Goal: Complete application form: Complete application form

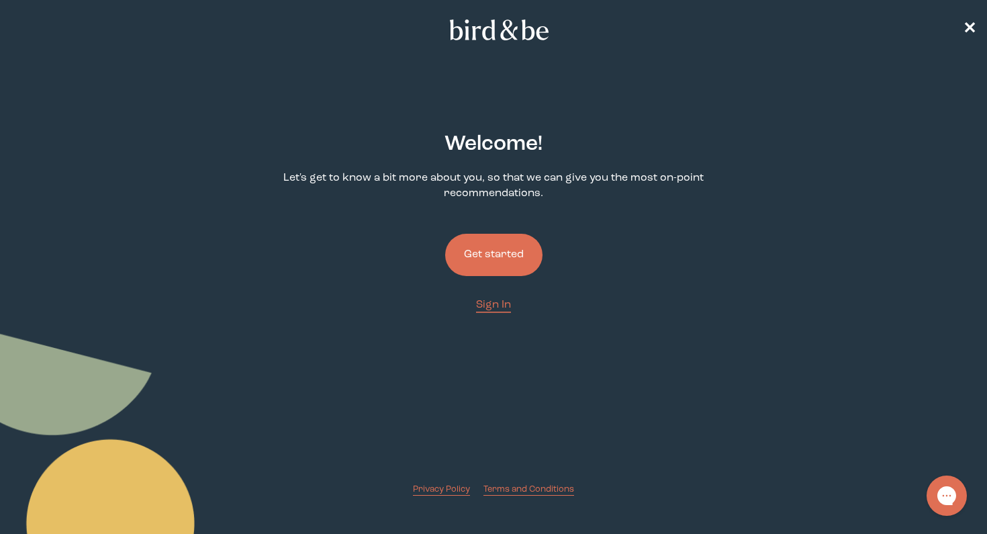
click at [507, 250] on button "Get started" at bounding box center [493, 255] width 97 height 42
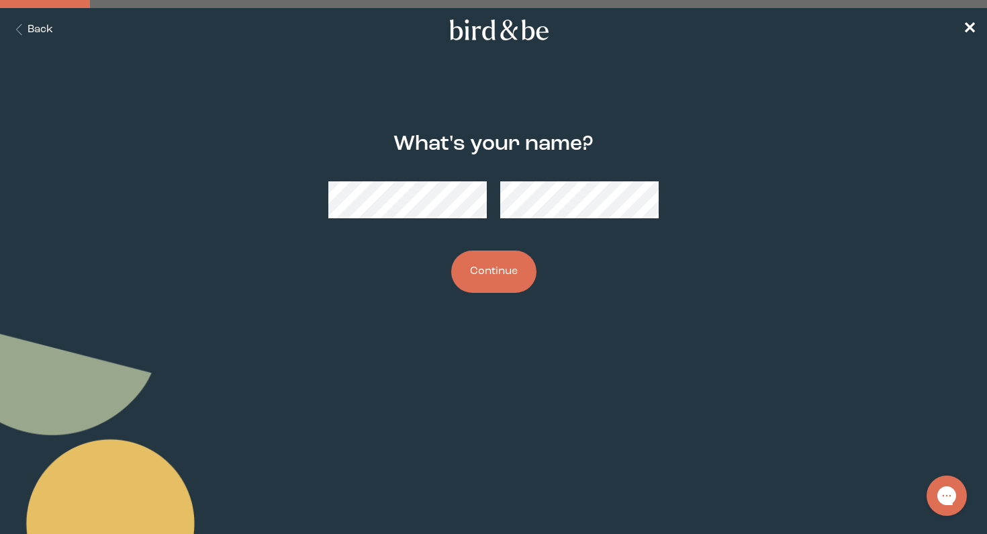
click at [505, 267] on button "Continue" at bounding box center [493, 271] width 85 height 42
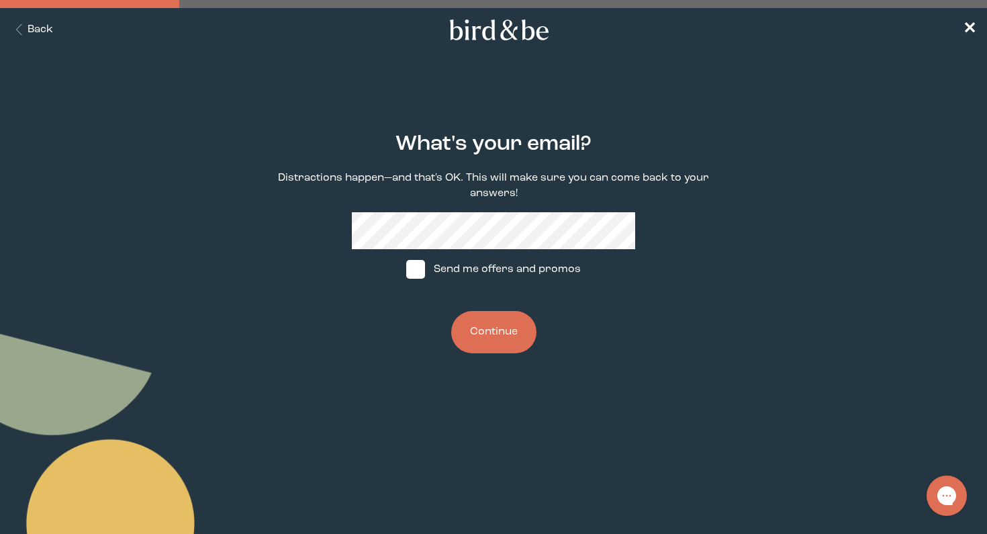
click at [495, 319] on button "Continue" at bounding box center [493, 332] width 85 height 42
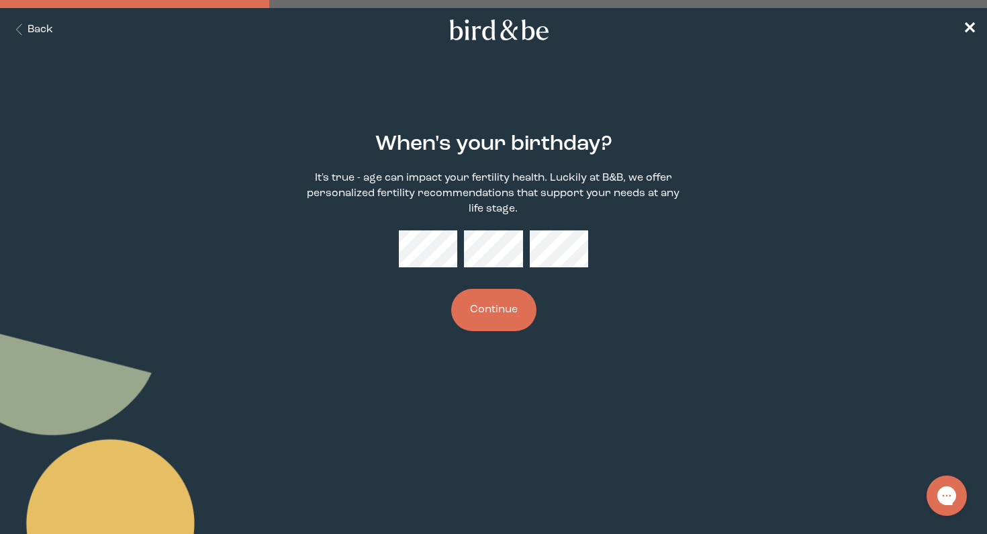
click at [487, 309] on button "Continue" at bounding box center [493, 310] width 85 height 42
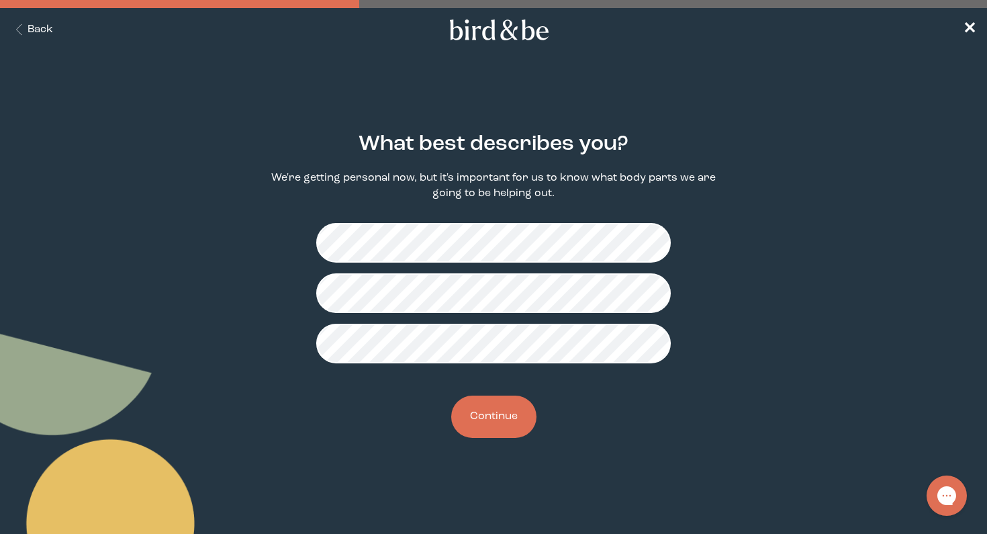
click at [518, 409] on button "Continue" at bounding box center [493, 416] width 85 height 42
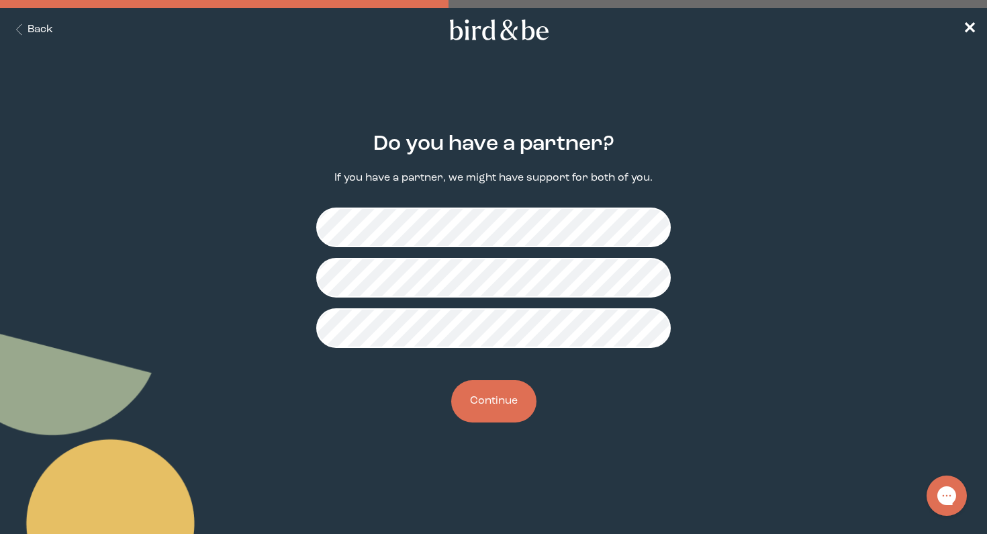
click at [502, 397] on button "Continue" at bounding box center [493, 401] width 85 height 42
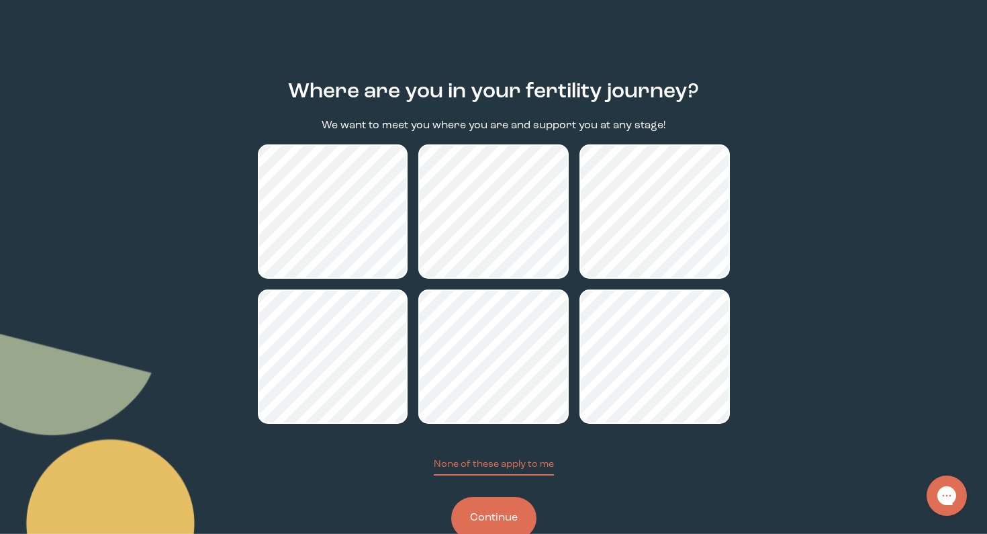
scroll to position [91, 0]
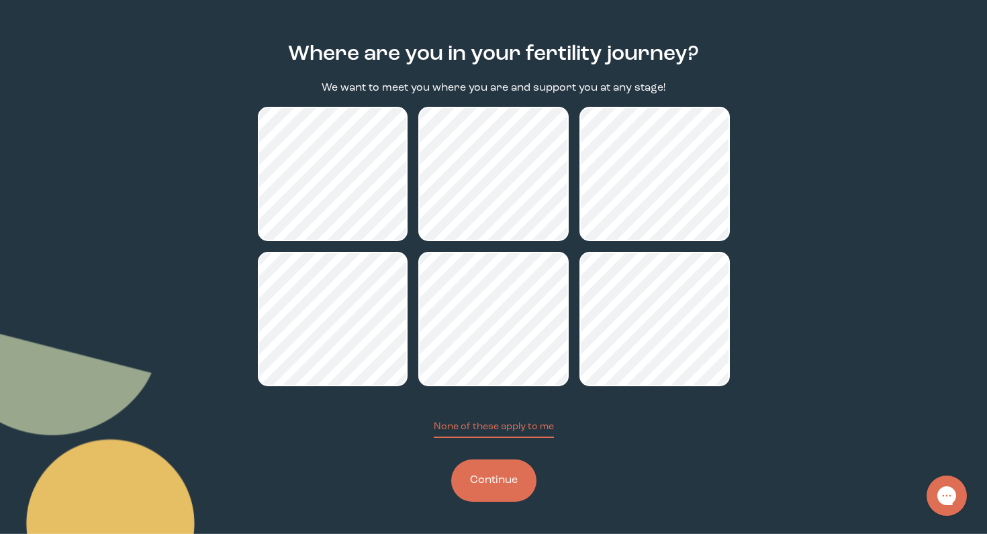
click at [497, 475] on button "Continue" at bounding box center [493, 480] width 85 height 42
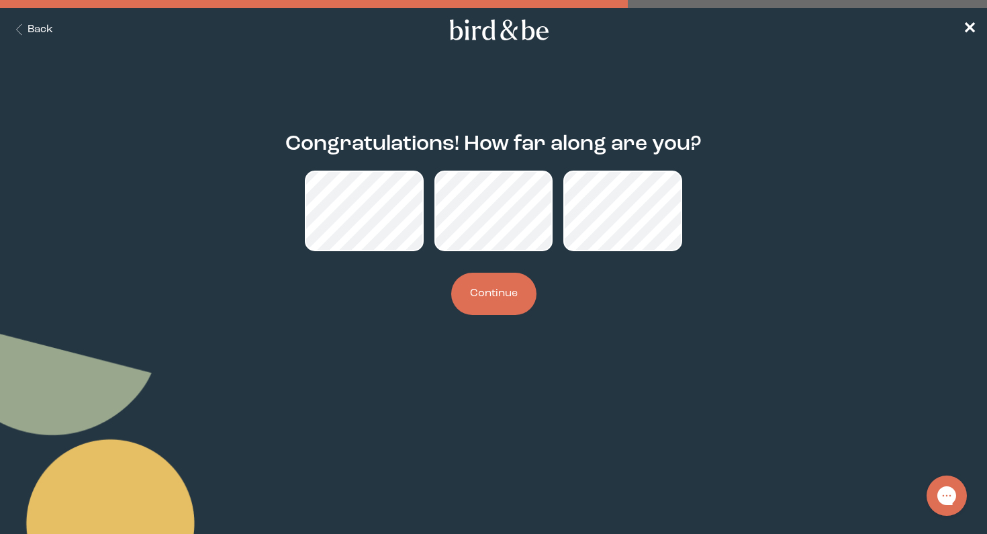
click at [502, 284] on button "Continue" at bounding box center [493, 294] width 85 height 42
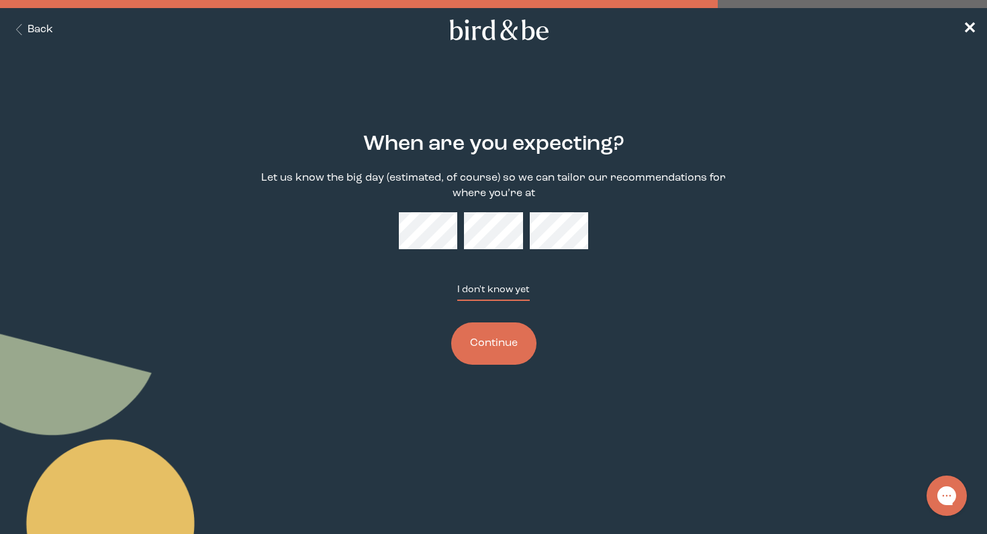
click at [484, 291] on button "I don't know yet" at bounding box center [493, 292] width 72 height 18
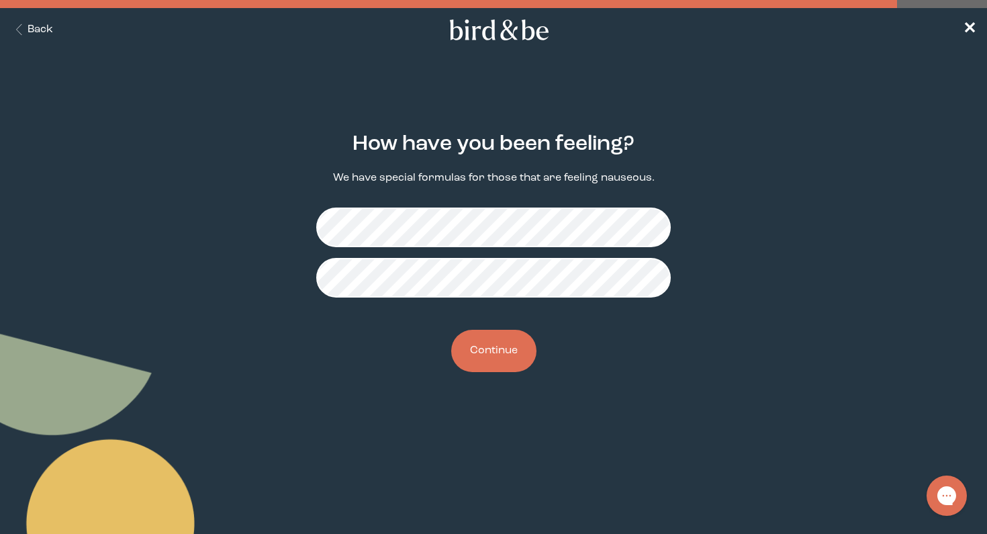
click at [507, 336] on button "Continue" at bounding box center [493, 351] width 85 height 42
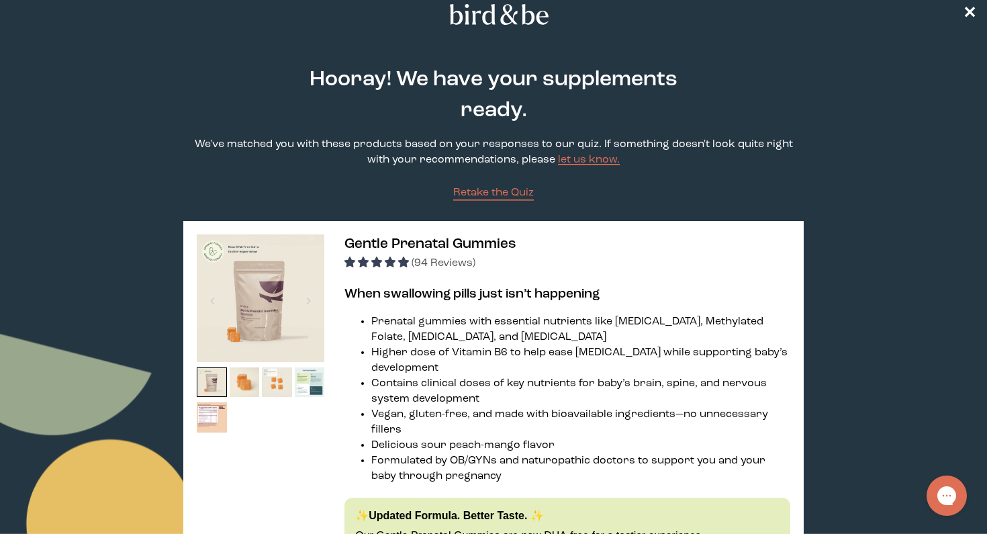
scroll to position [6, 0]
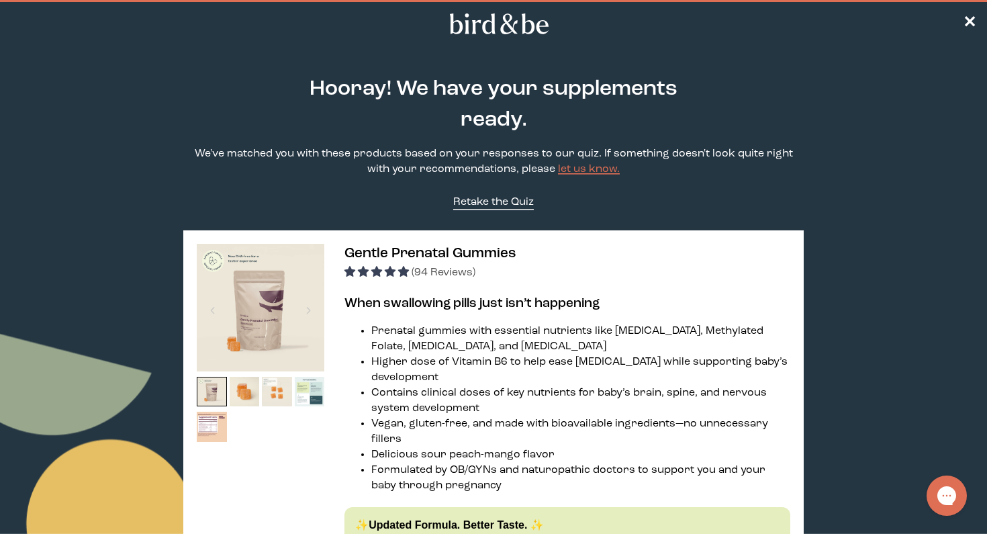
click at [518, 201] on span "Retake the Quiz" at bounding box center [493, 202] width 81 height 11
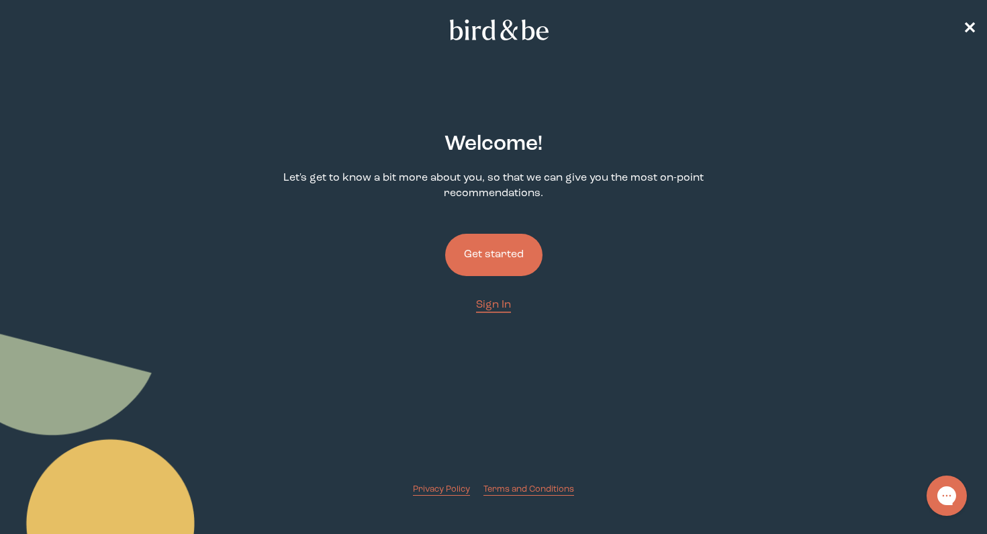
click at [491, 259] on button "Get started" at bounding box center [493, 255] width 97 height 42
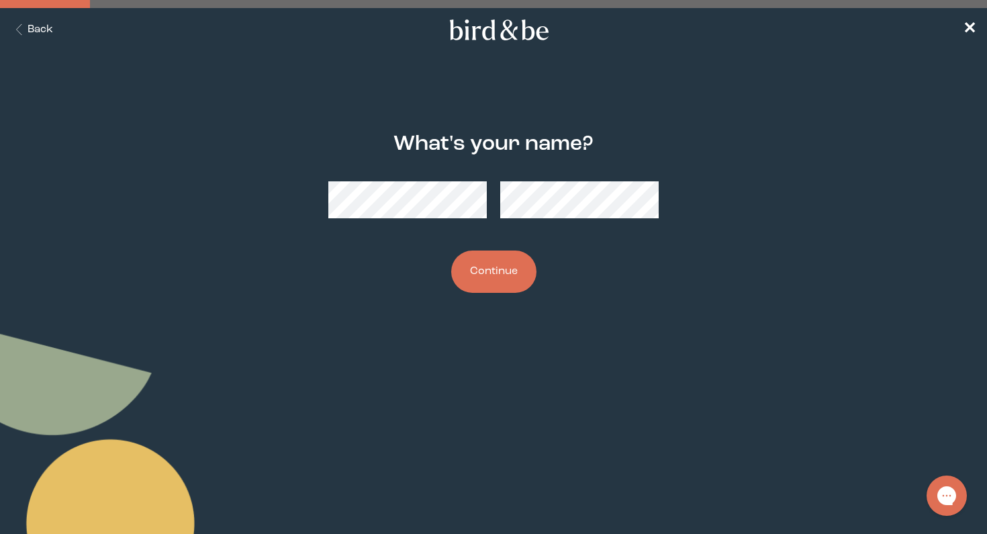
click at [502, 256] on button "Continue" at bounding box center [493, 271] width 85 height 42
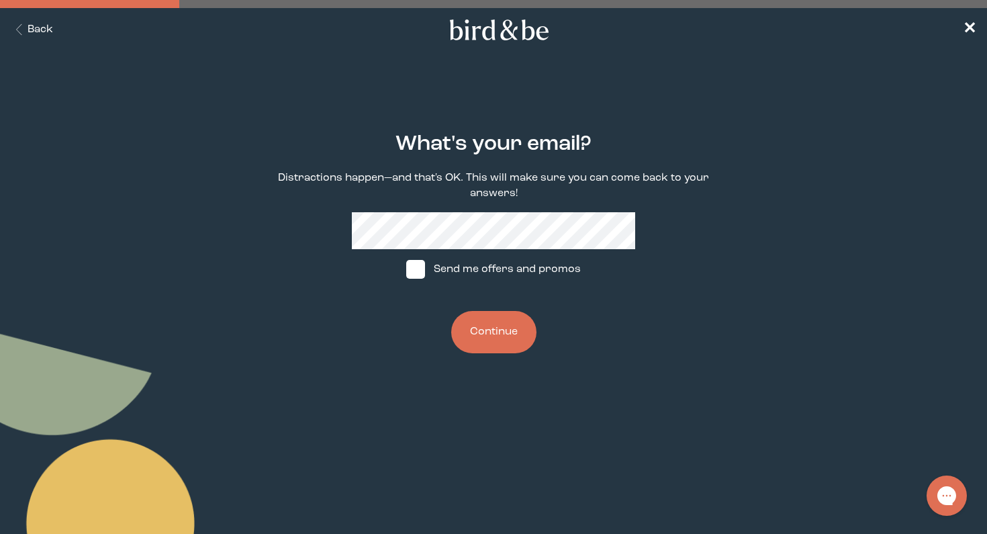
click at [491, 320] on button "Continue" at bounding box center [493, 332] width 85 height 42
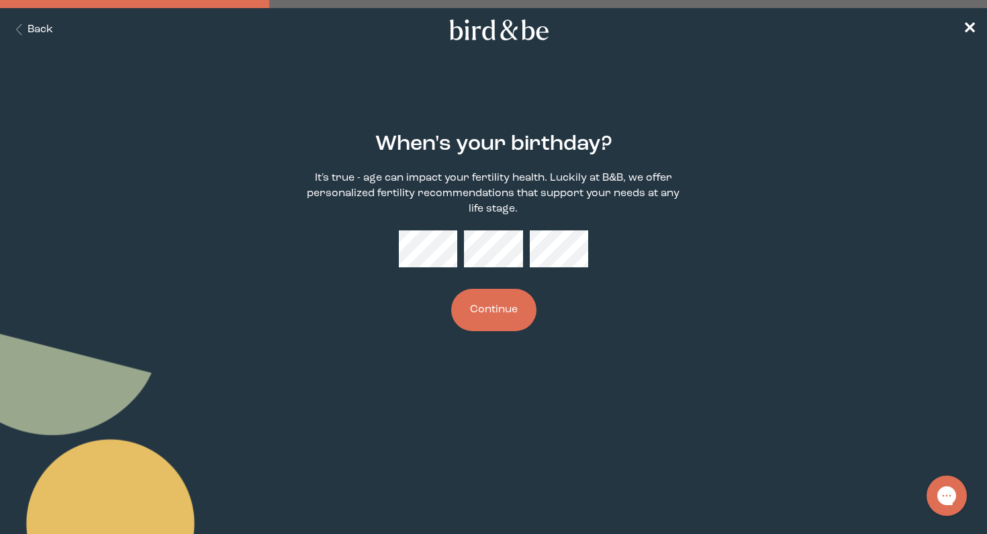
click at [491, 320] on button "Continue" at bounding box center [493, 310] width 85 height 42
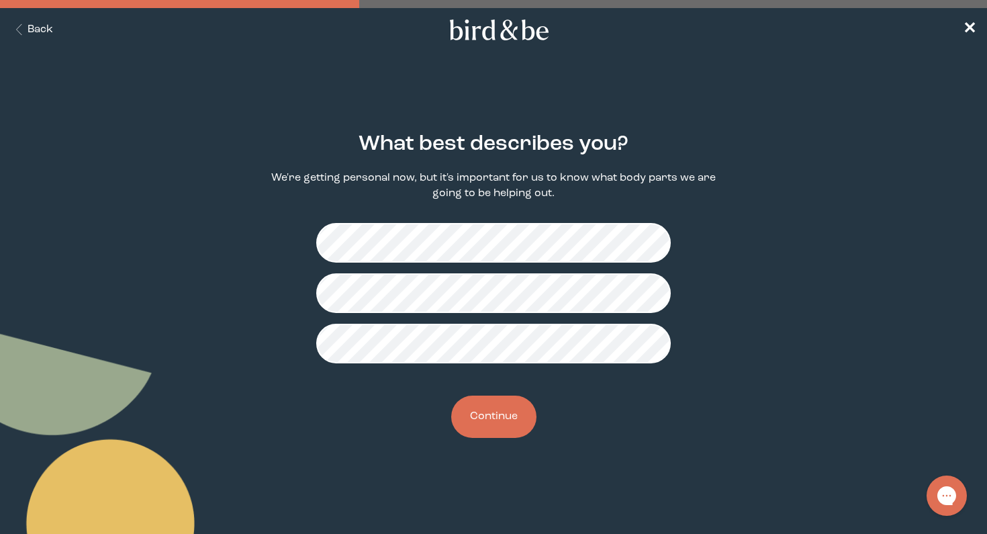
click at [516, 405] on button "Continue" at bounding box center [493, 416] width 85 height 42
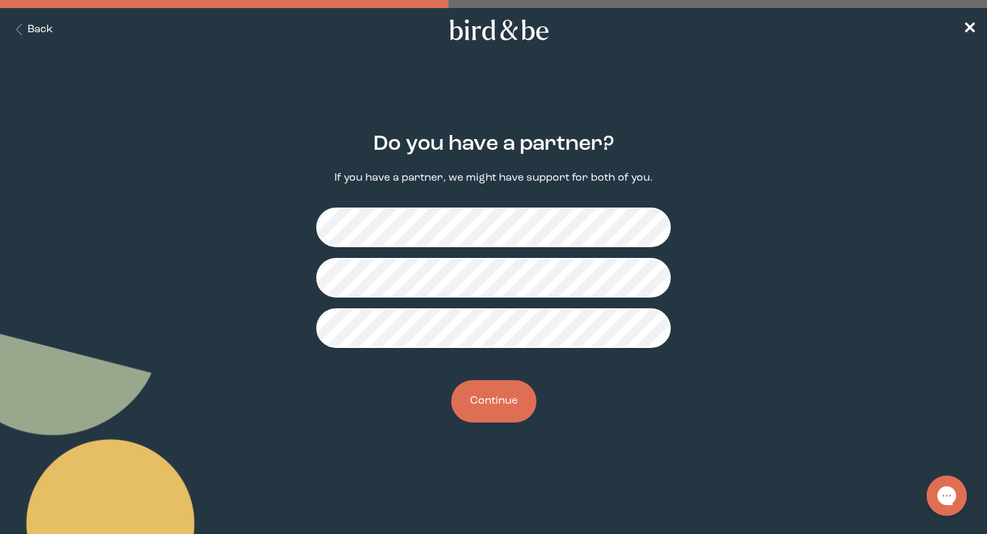
click at [510, 410] on button "Continue" at bounding box center [493, 401] width 85 height 42
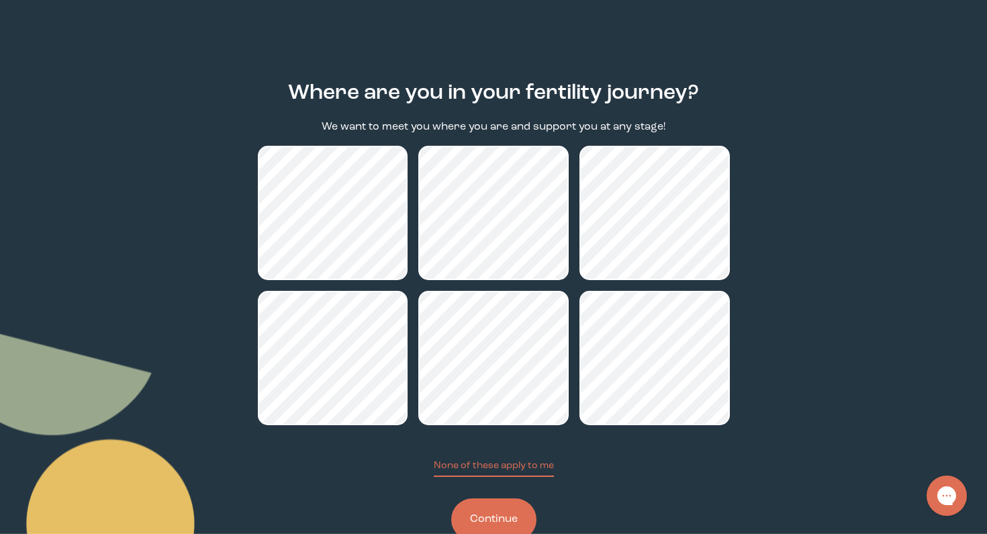
scroll to position [91, 0]
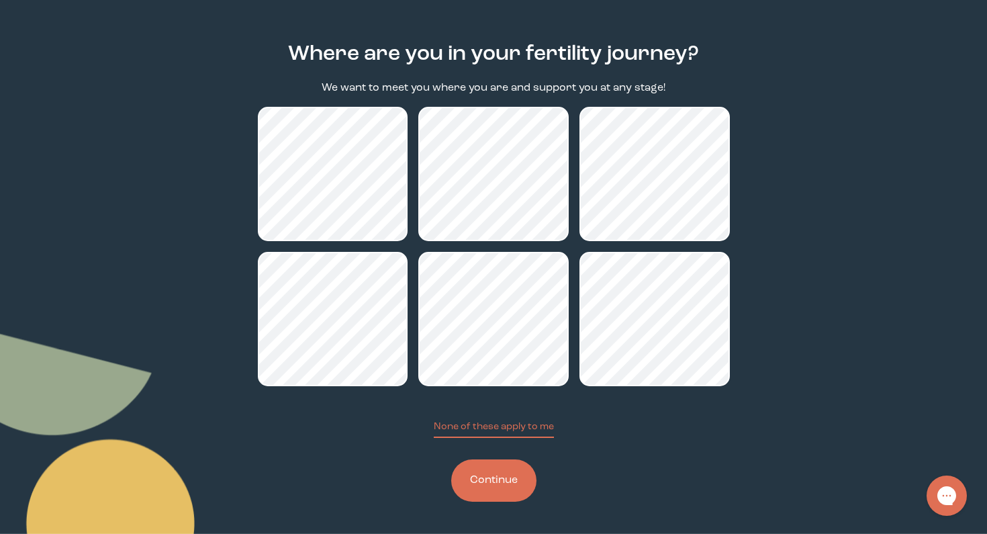
click at [507, 464] on button "Continue" at bounding box center [493, 480] width 85 height 42
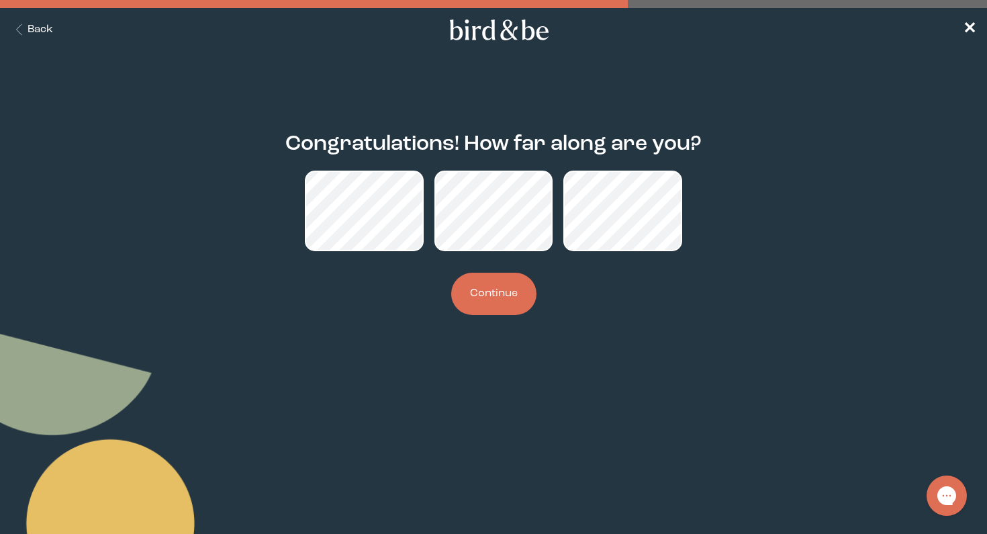
click at [500, 294] on button "Continue" at bounding box center [493, 294] width 85 height 42
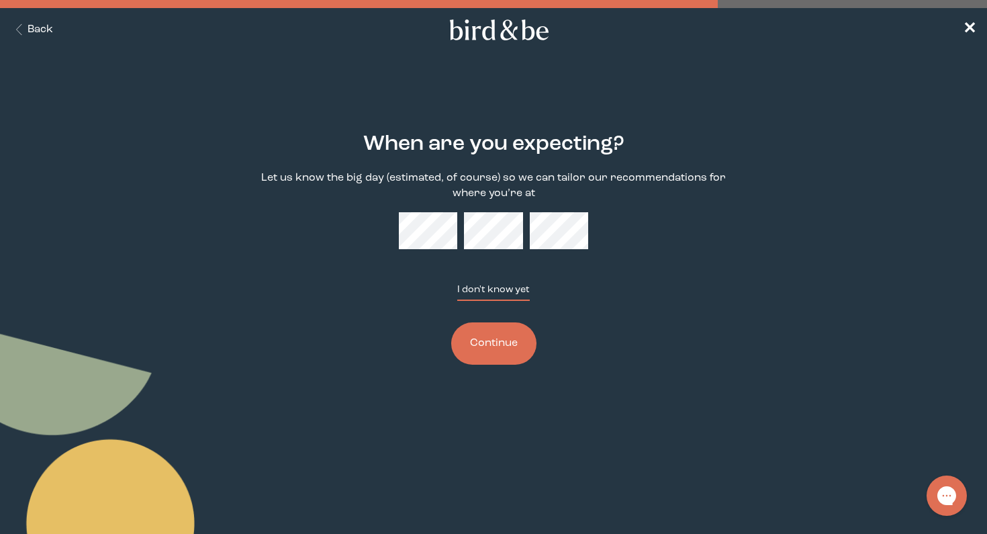
click at [497, 293] on button "I don't know yet" at bounding box center [493, 292] width 72 height 18
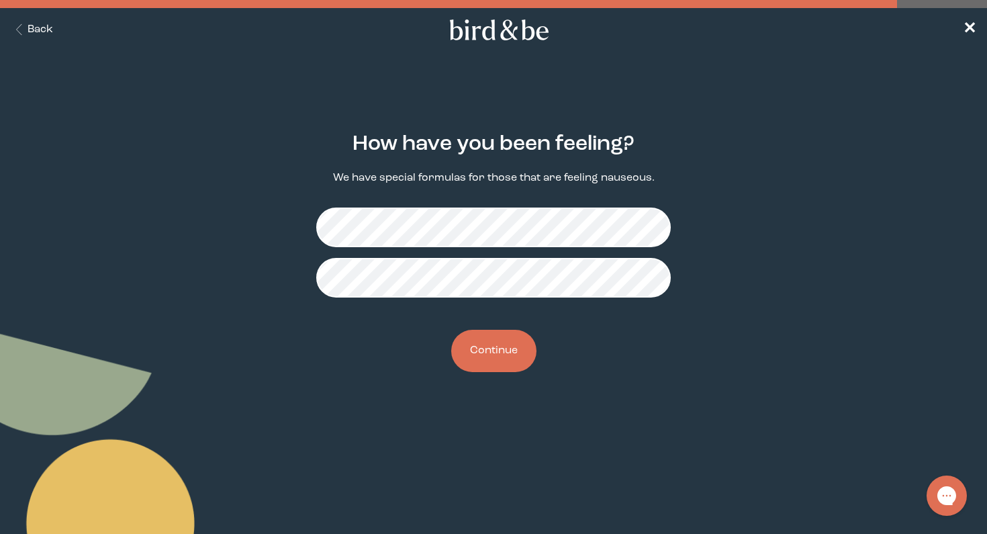
click at [503, 339] on button "Continue" at bounding box center [493, 351] width 85 height 42
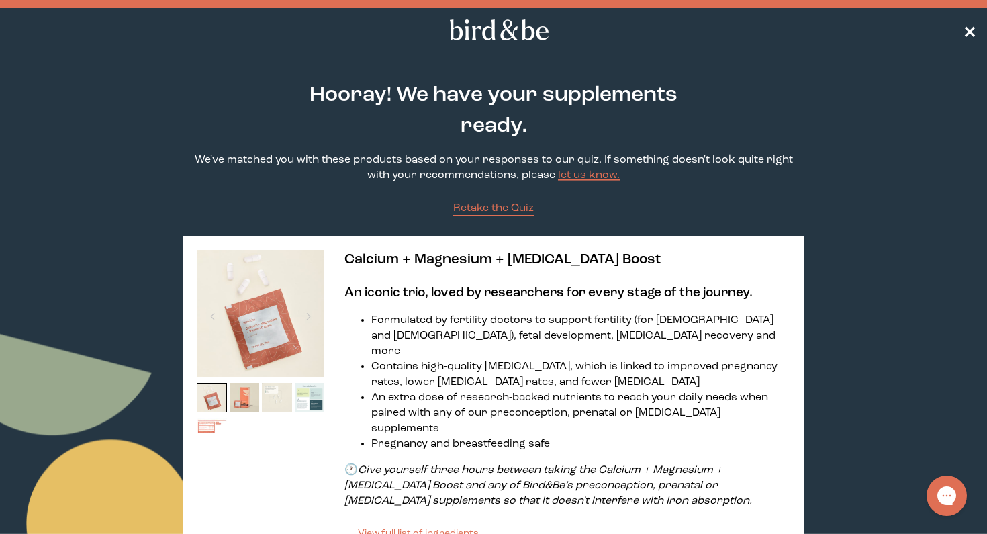
click at [972, 25] on span "✕" at bounding box center [969, 30] width 13 height 16
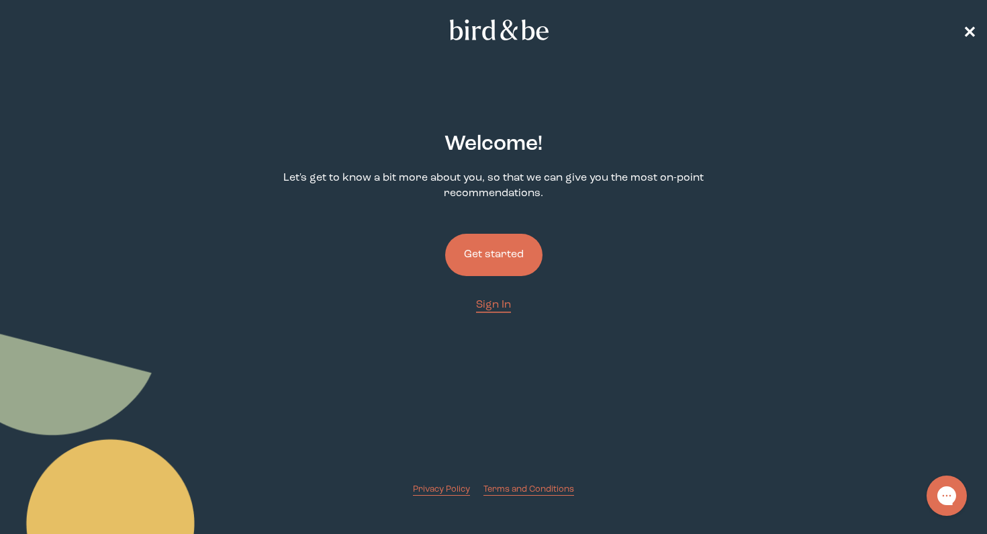
click at [967, 32] on span "✕" at bounding box center [969, 30] width 13 height 16
